Goal: Check status: Check status

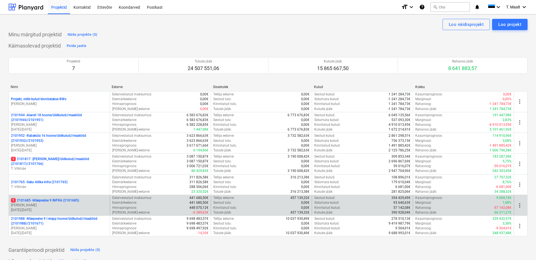
click at [56, 202] on p "1 2101685 - Mäepealse 9 INFRA (2101685)" at bounding box center [45, 200] width 68 height 5
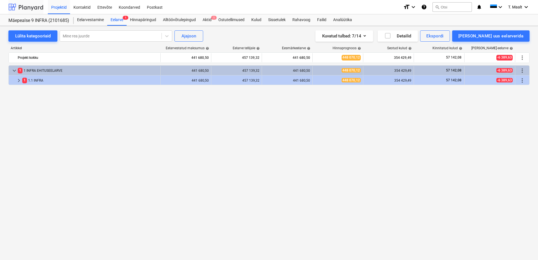
click at [26, 8] on div at bounding box center [25, 7] width 35 height 14
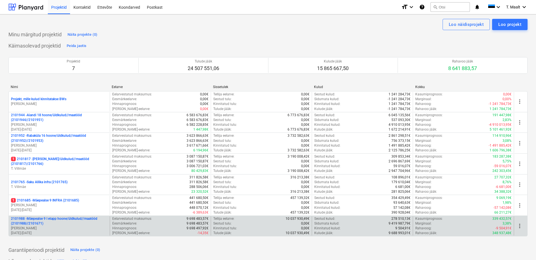
click at [44, 216] on p "2101988 - Mäepealse 9 I etapp hoone/üldkulud//maatööd (2101988//2101671)" at bounding box center [59, 221] width 96 height 10
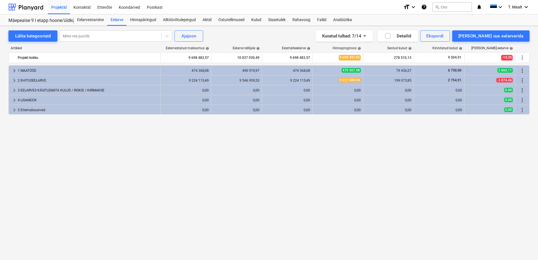
click at [330, 159] on div "keyboard_arrow_right 1 MAATÖÖD 474 368,08 490 970,97 474 368,08 470 507,98 79 4…" at bounding box center [268, 150] width 521 height 171
click at [244, 131] on div "keyboard_arrow_right 1 MAATÖÖD 474 368,08 490 970,97 474 368,08 470 507,98 79 4…" at bounding box center [268, 150] width 521 height 171
